Goal: Information Seeking & Learning: Learn about a topic

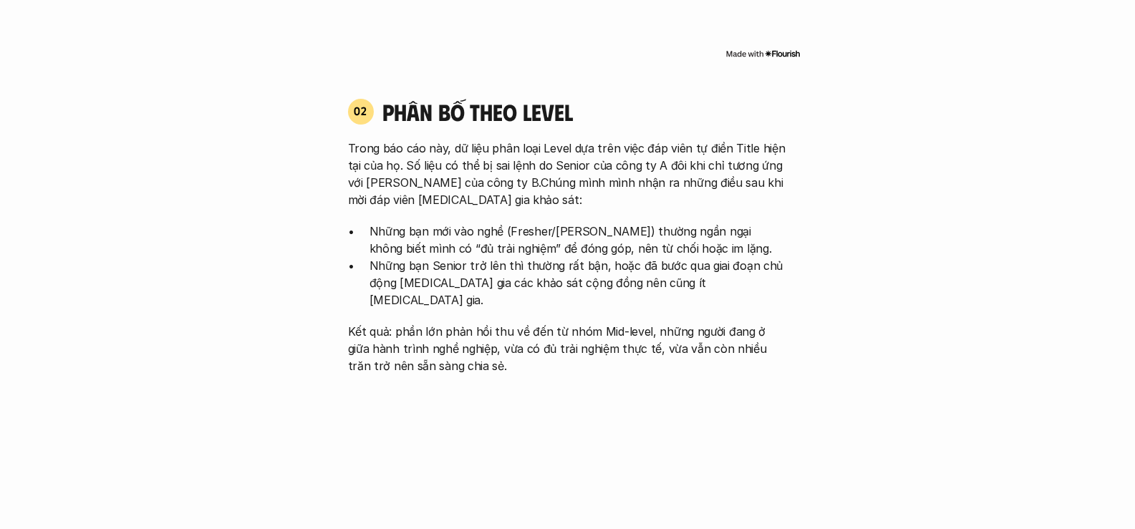
scroll to position [1432, 0]
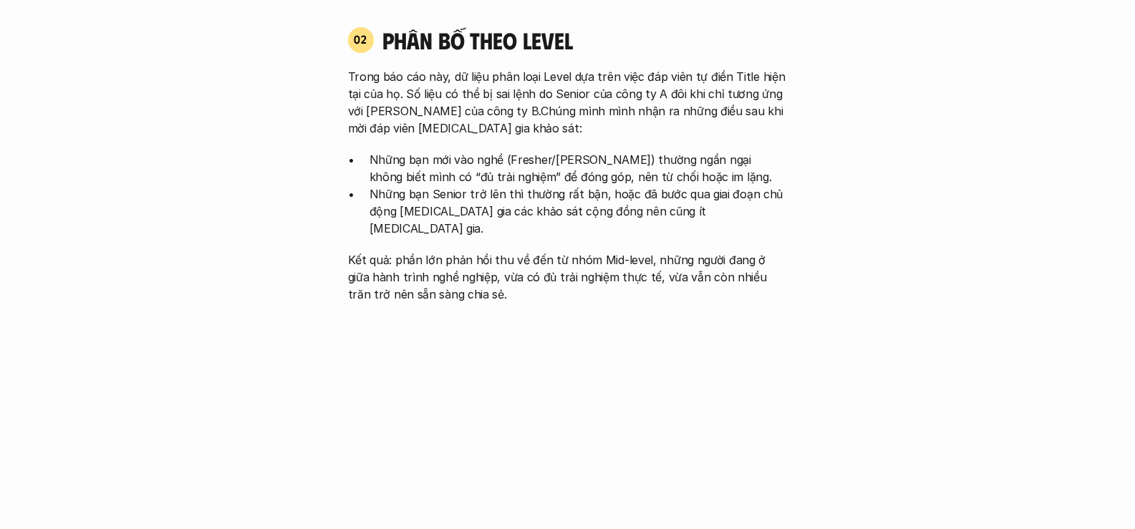
click at [543, 68] on p "Trong báo cáo này, dữ liệu phân loại Level dựa trên việc đáp viên tự điền Title…" at bounding box center [568, 102] width 440 height 69
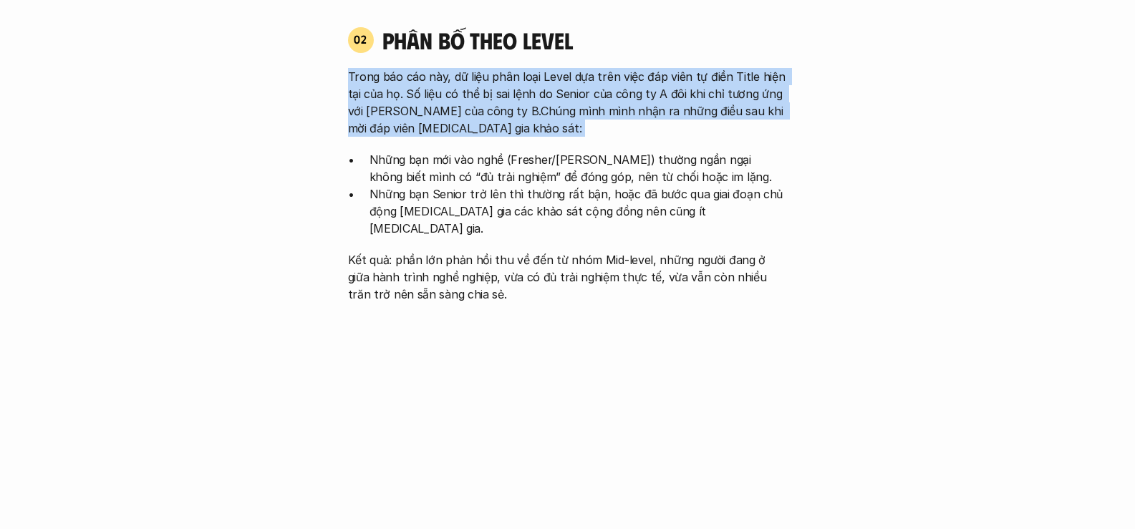
click at [544, 68] on p "Trong báo cáo này, dữ liệu phân loại Level dựa trên việc đáp viên tự điền Title…" at bounding box center [568, 102] width 440 height 69
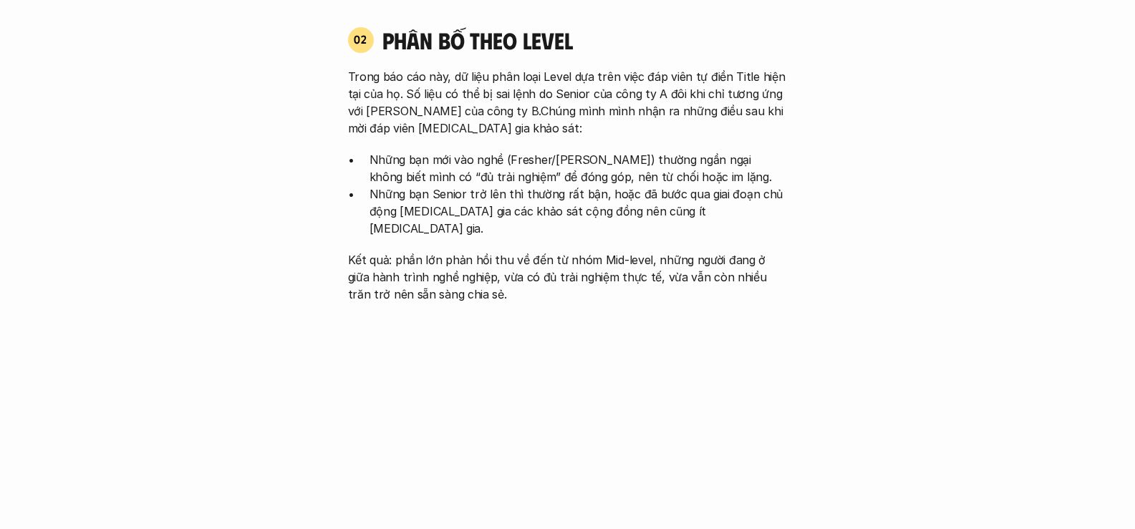
click at [505, 185] on p "Những bạn Senior trở lên thì thường rất bận, hoặc đã bước qua giai đoạn chủ độn…" at bounding box center [578, 211] width 418 height 52
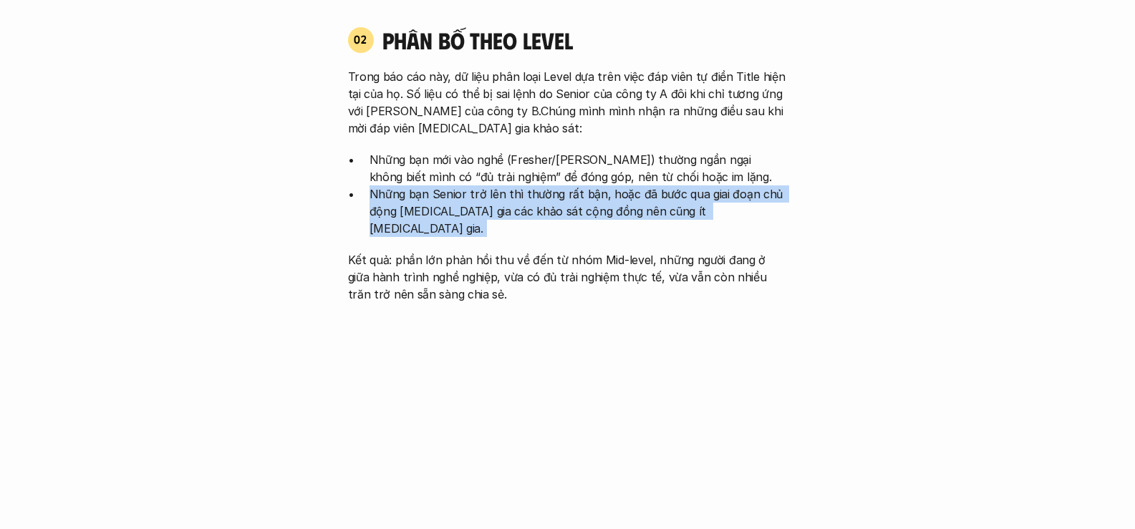
click at [505, 185] on p "Những bạn Senior trở lên thì thường rất bận, hoặc đã bước qua giai đoạn chủ độn…" at bounding box center [578, 211] width 418 height 52
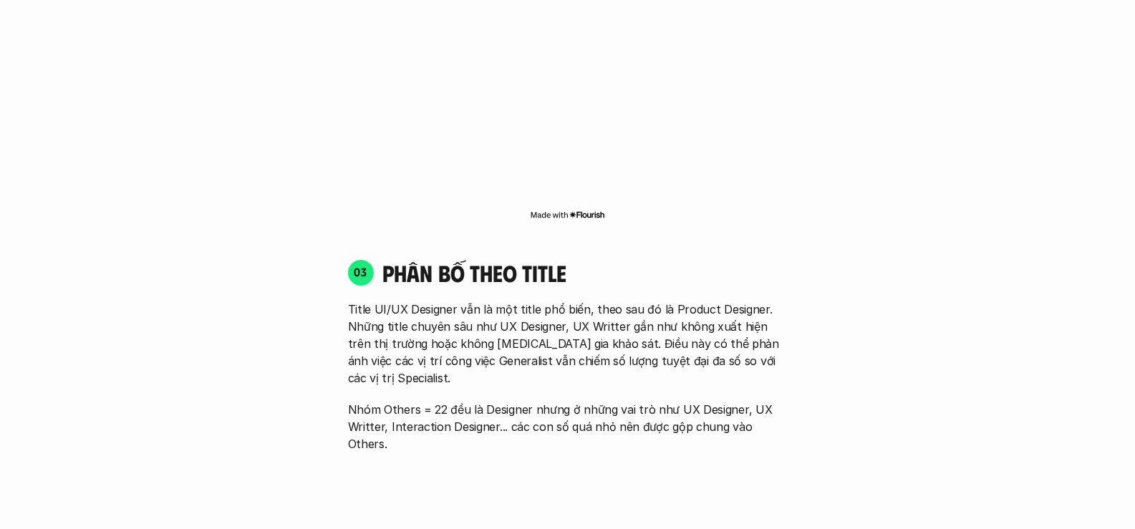
scroll to position [1861, 0]
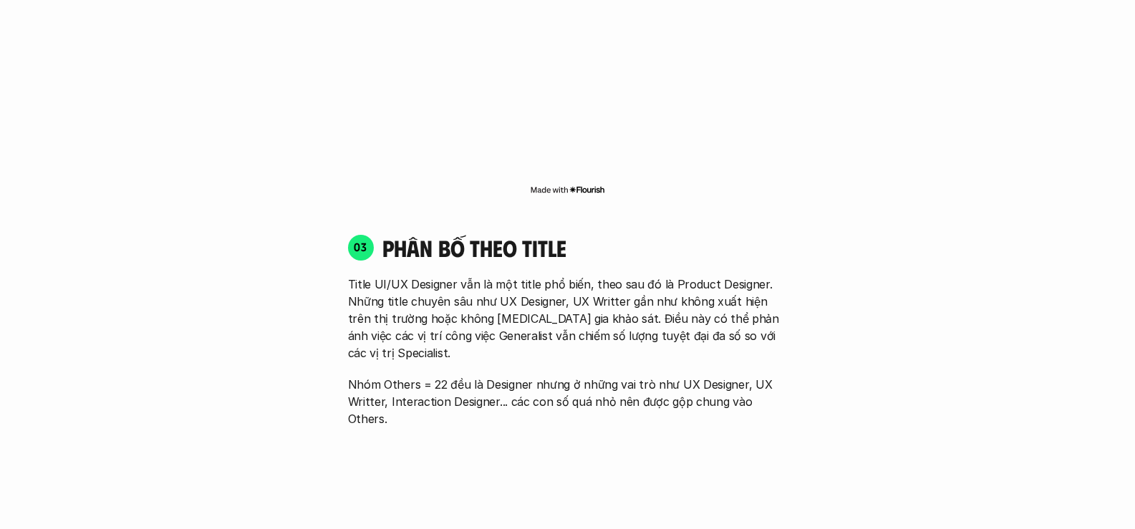
click at [487, 276] on p "Title UI/UX Designer vẫn là một title phổ biến, theo sau đó là Product Designer…" at bounding box center [568, 319] width 440 height 86
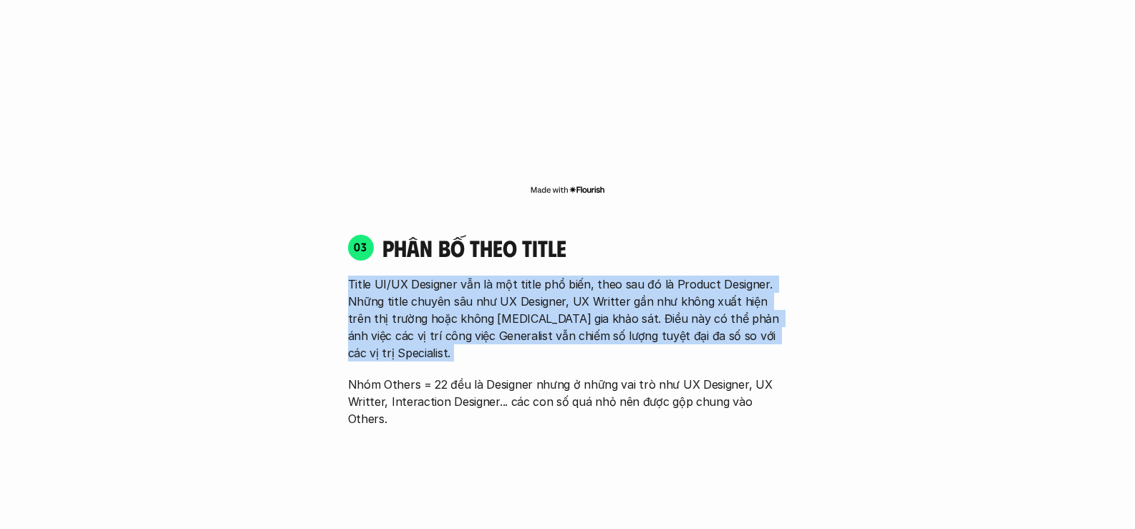
click at [487, 276] on p "Title UI/UX Designer vẫn là một title phổ biến, theo sau đó là Product Designer…" at bounding box center [568, 319] width 440 height 86
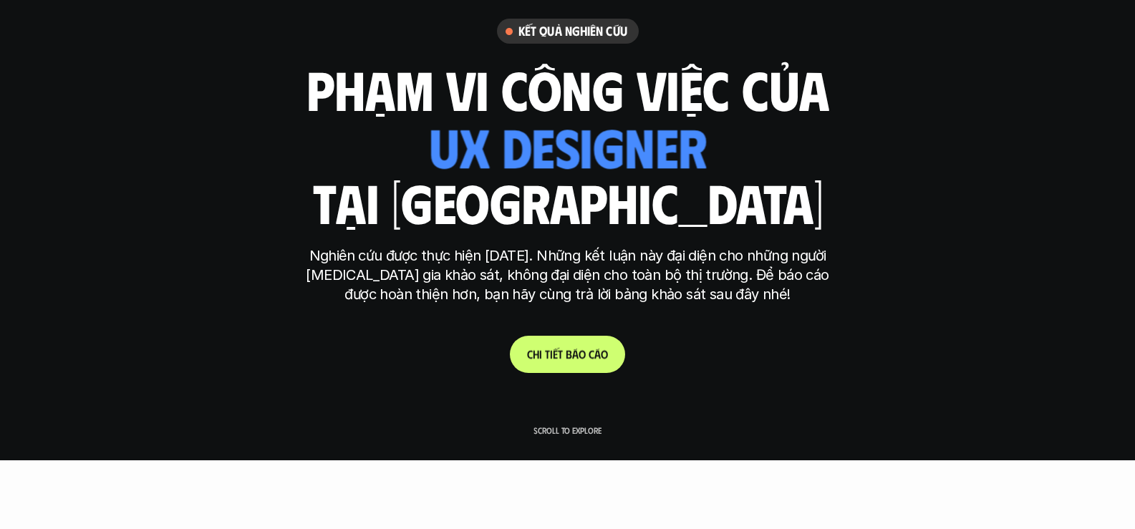
scroll to position [0, 0]
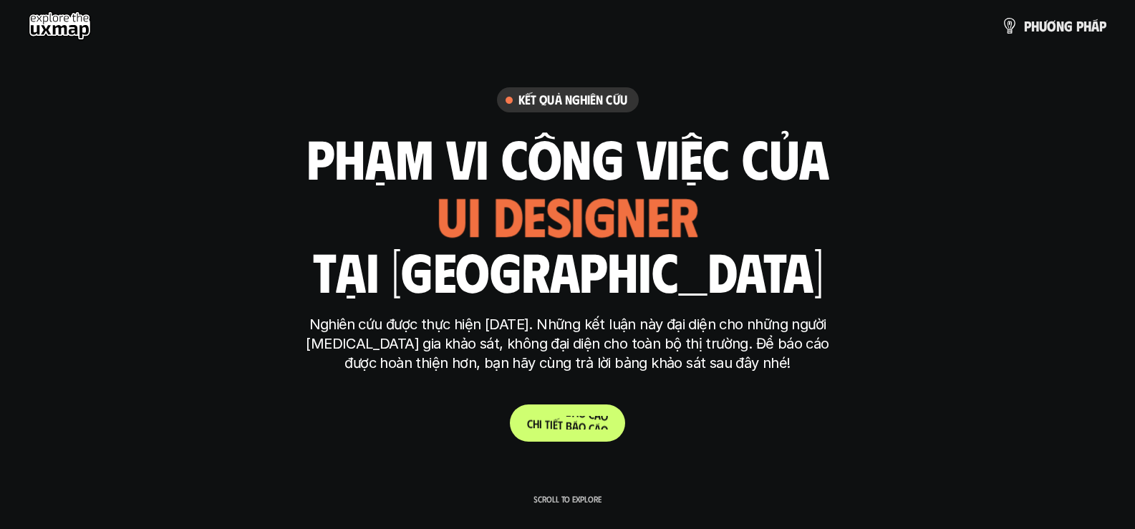
click at [591, 419] on p "C h i t i ế t b á o c á o" at bounding box center [567, 423] width 81 height 14
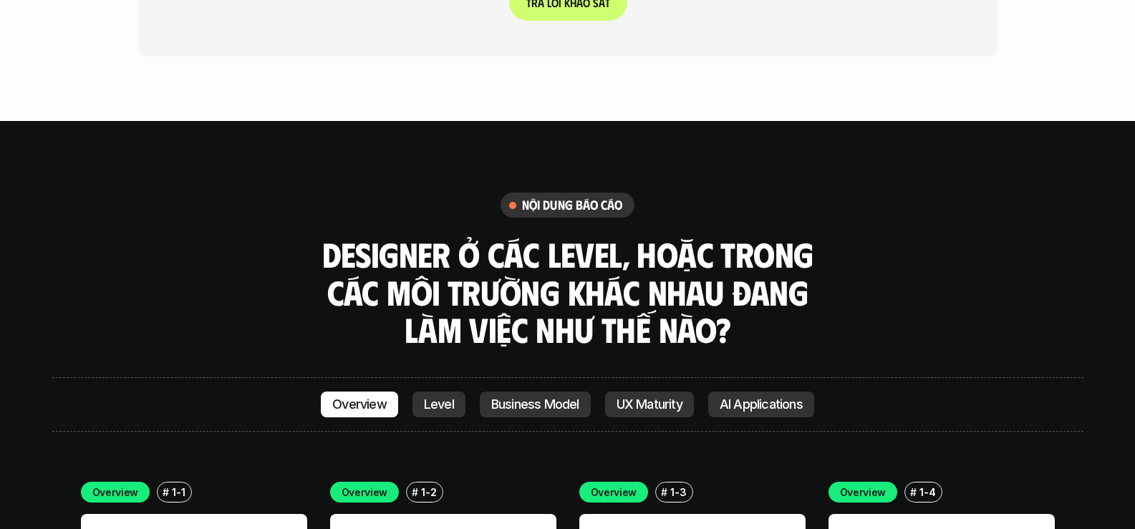
scroll to position [3765, 0]
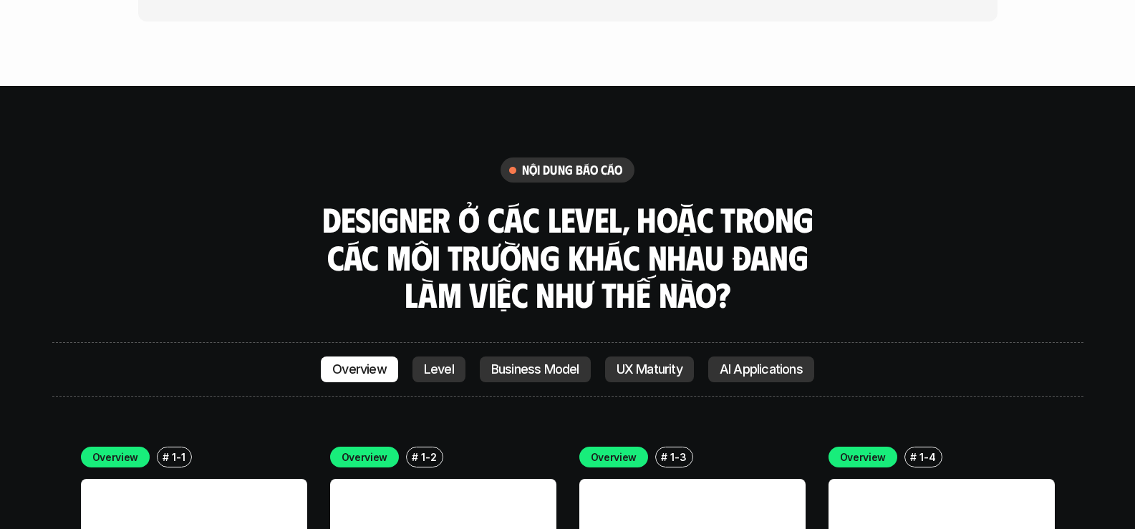
click at [759, 362] on p "AI Applications" at bounding box center [760, 369] width 83 height 14
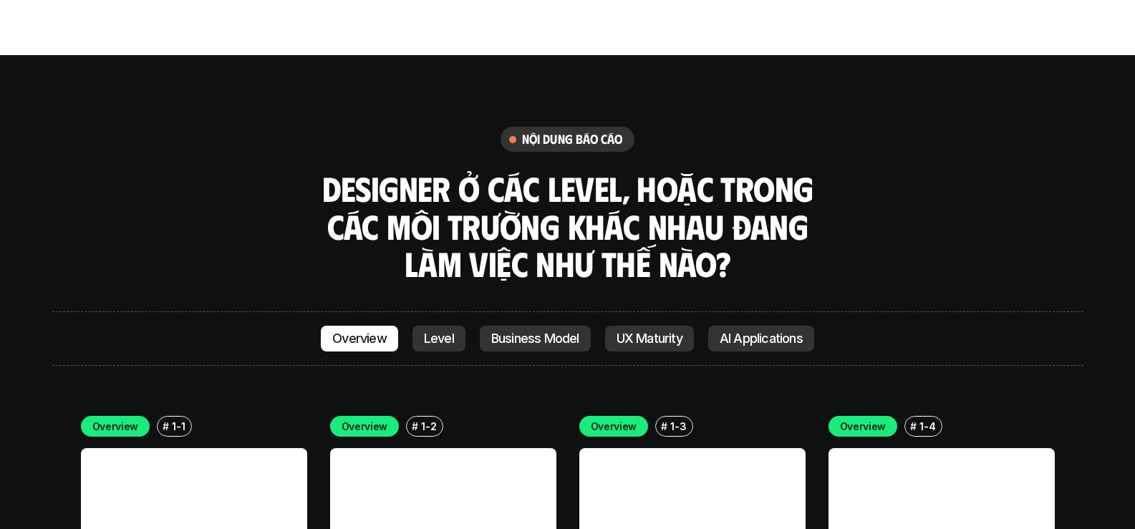
scroll to position [3900, 0]
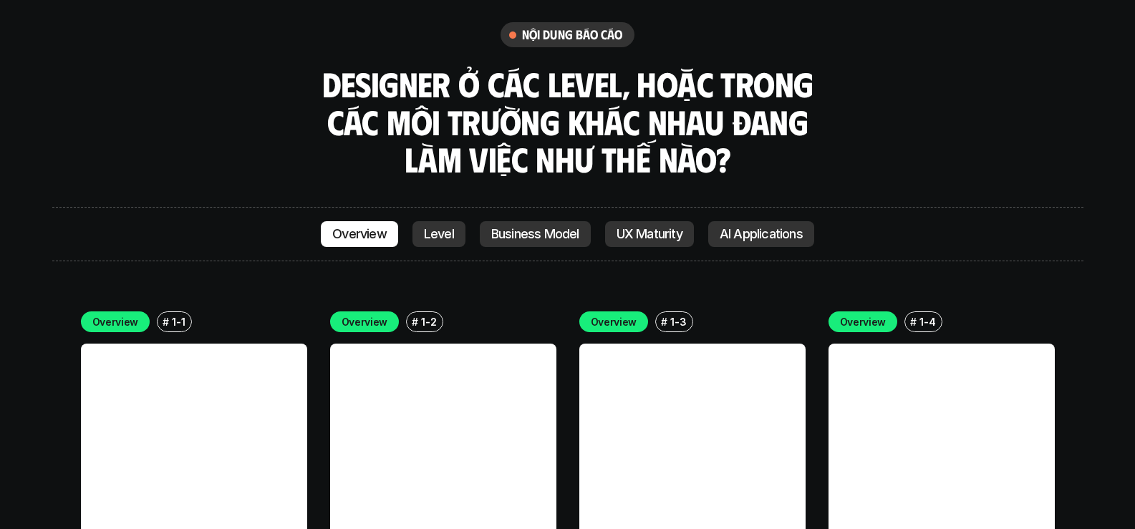
click at [215, 348] on link at bounding box center [194, 457] width 226 height 226
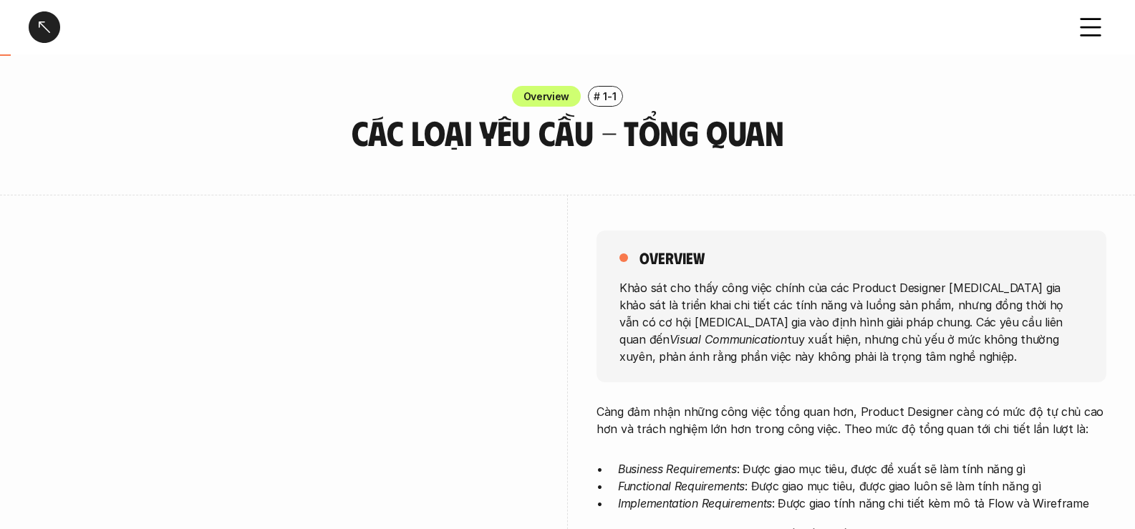
scroll to position [72, 0]
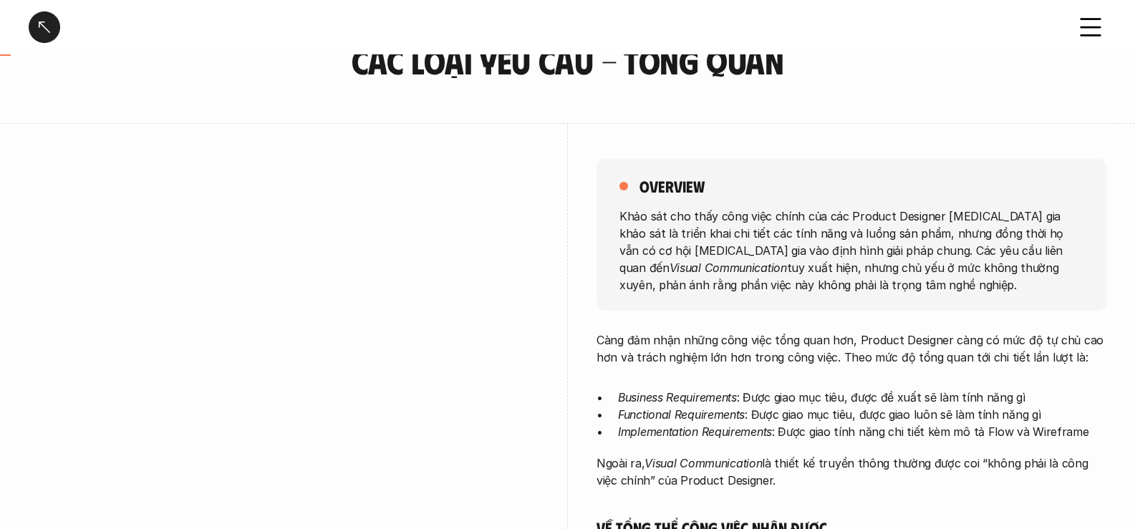
click at [748, 236] on p "Khảo sát cho thấy công việc chính của các Product Designer [MEDICAL_DATA] gia k…" at bounding box center [851, 250] width 464 height 86
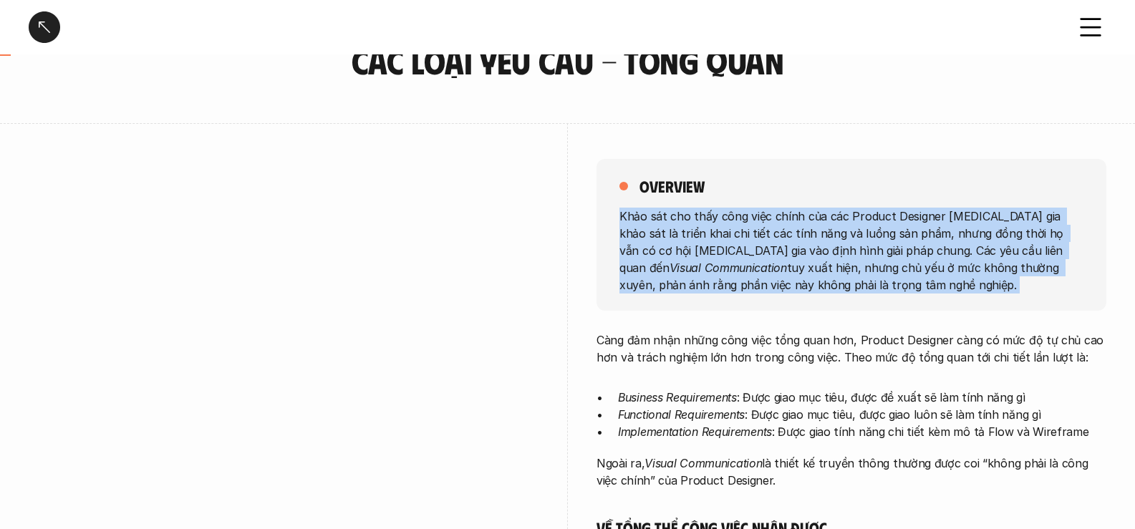
click at [748, 236] on p "Khảo sát cho thấy công việc chính của các Product Designer [MEDICAL_DATA] gia k…" at bounding box center [851, 250] width 464 height 86
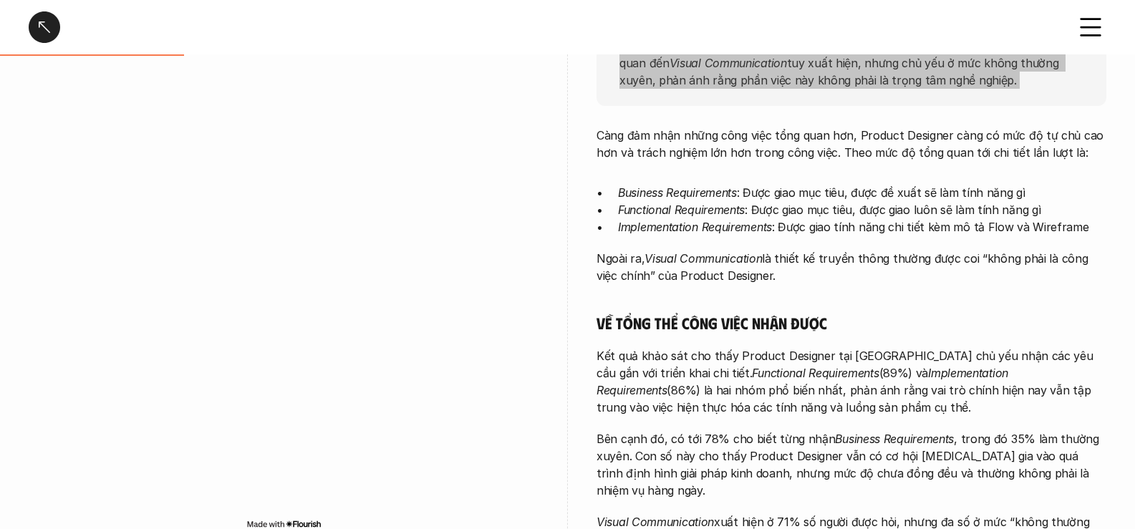
scroll to position [286, 0]
